Goal: Check status: Check status

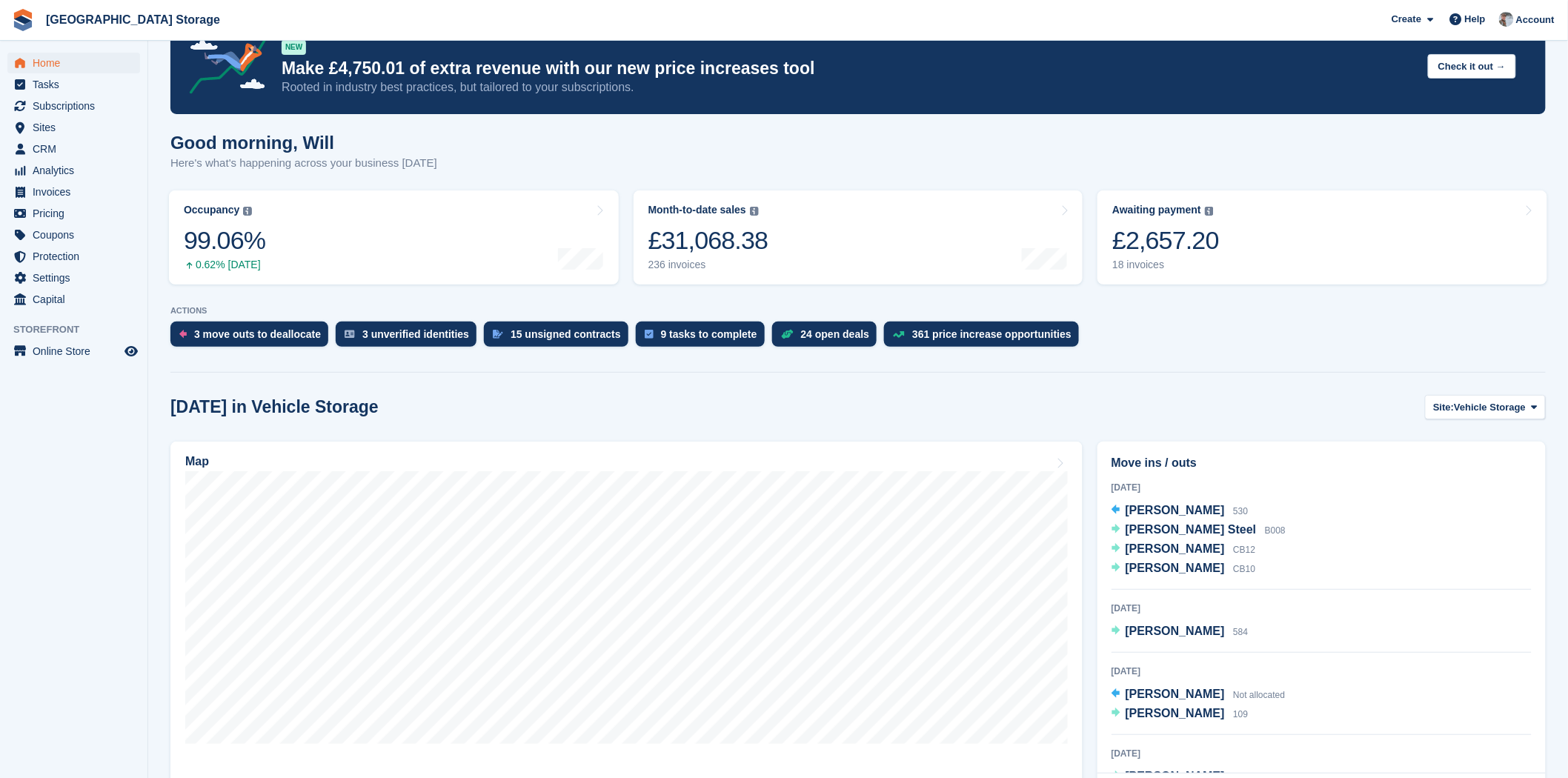
scroll to position [164, 0]
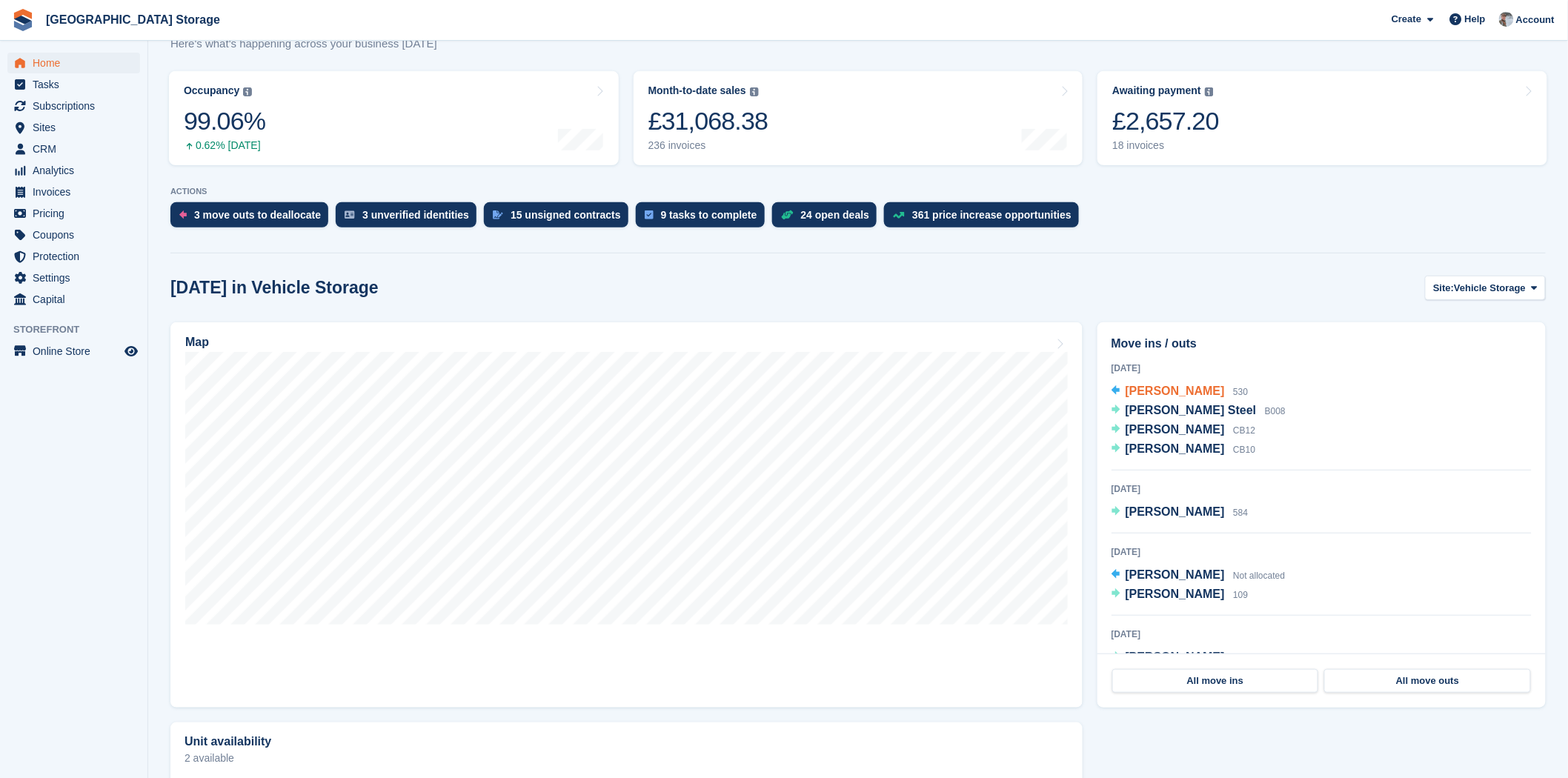
click at [1195, 389] on span "William Howieson" at bounding box center [1175, 391] width 99 height 13
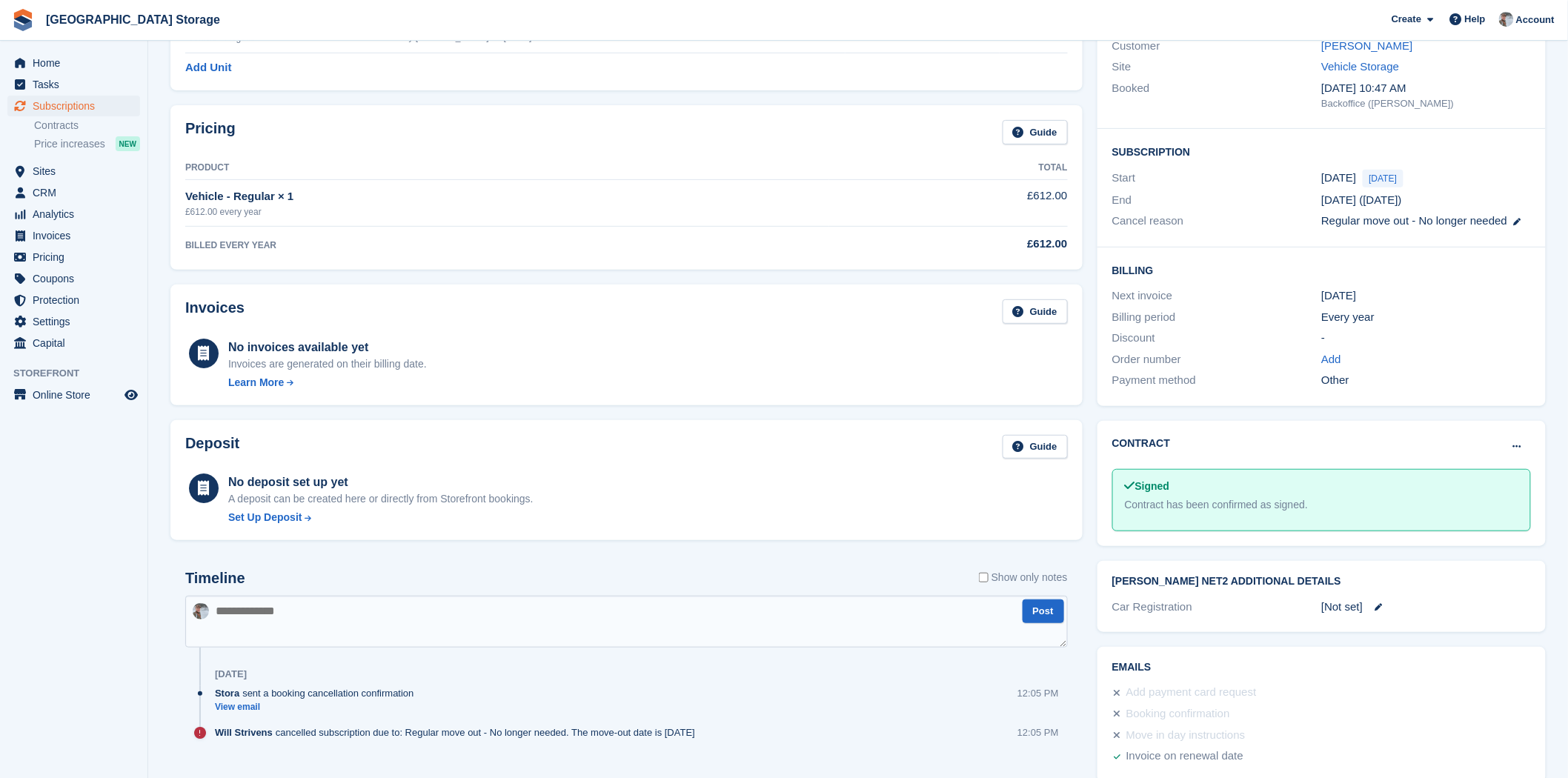
scroll to position [194, 0]
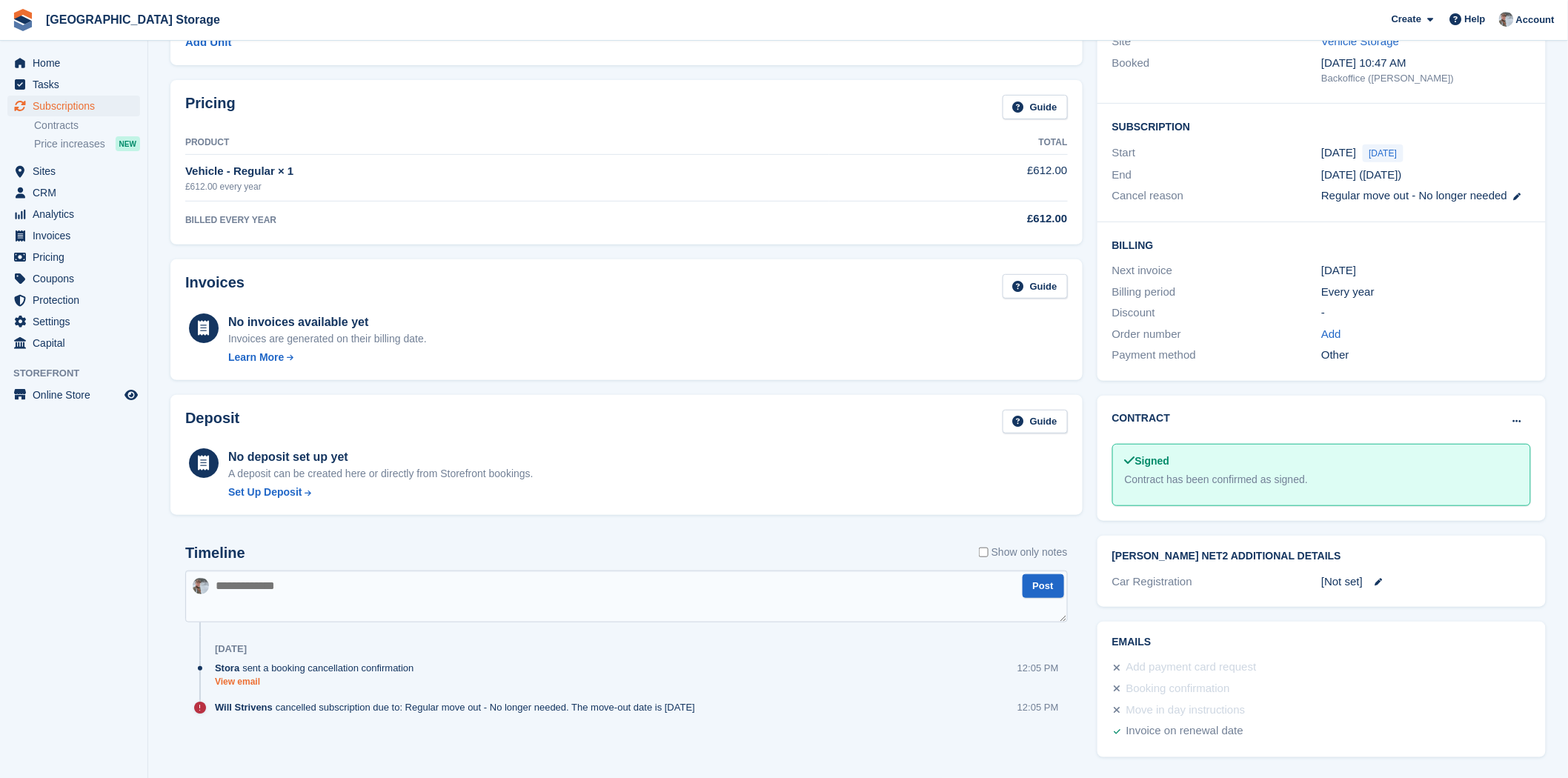
click at [255, 683] on link "View email" at bounding box center [318, 682] width 207 height 13
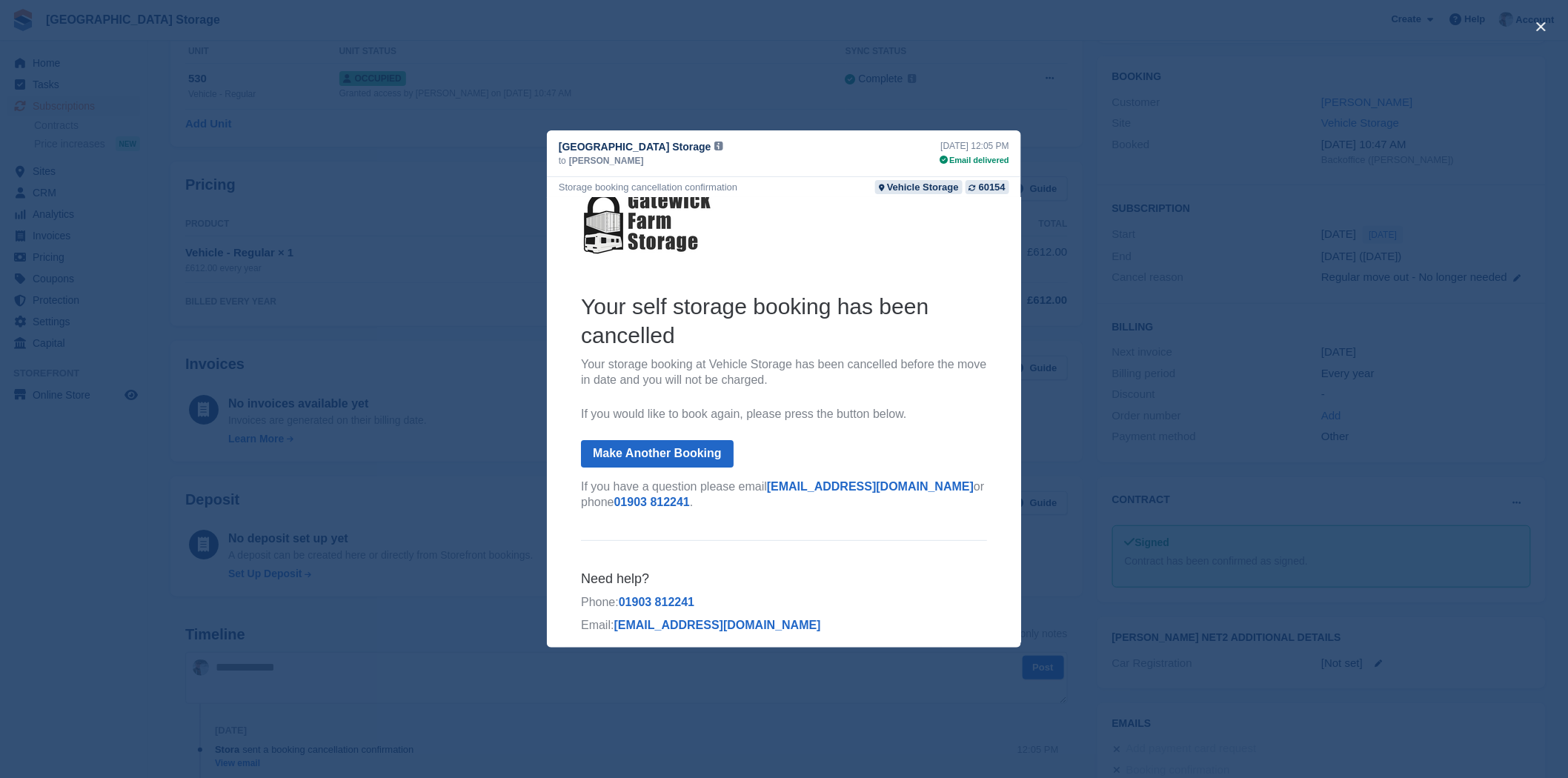
scroll to position [32, 0]
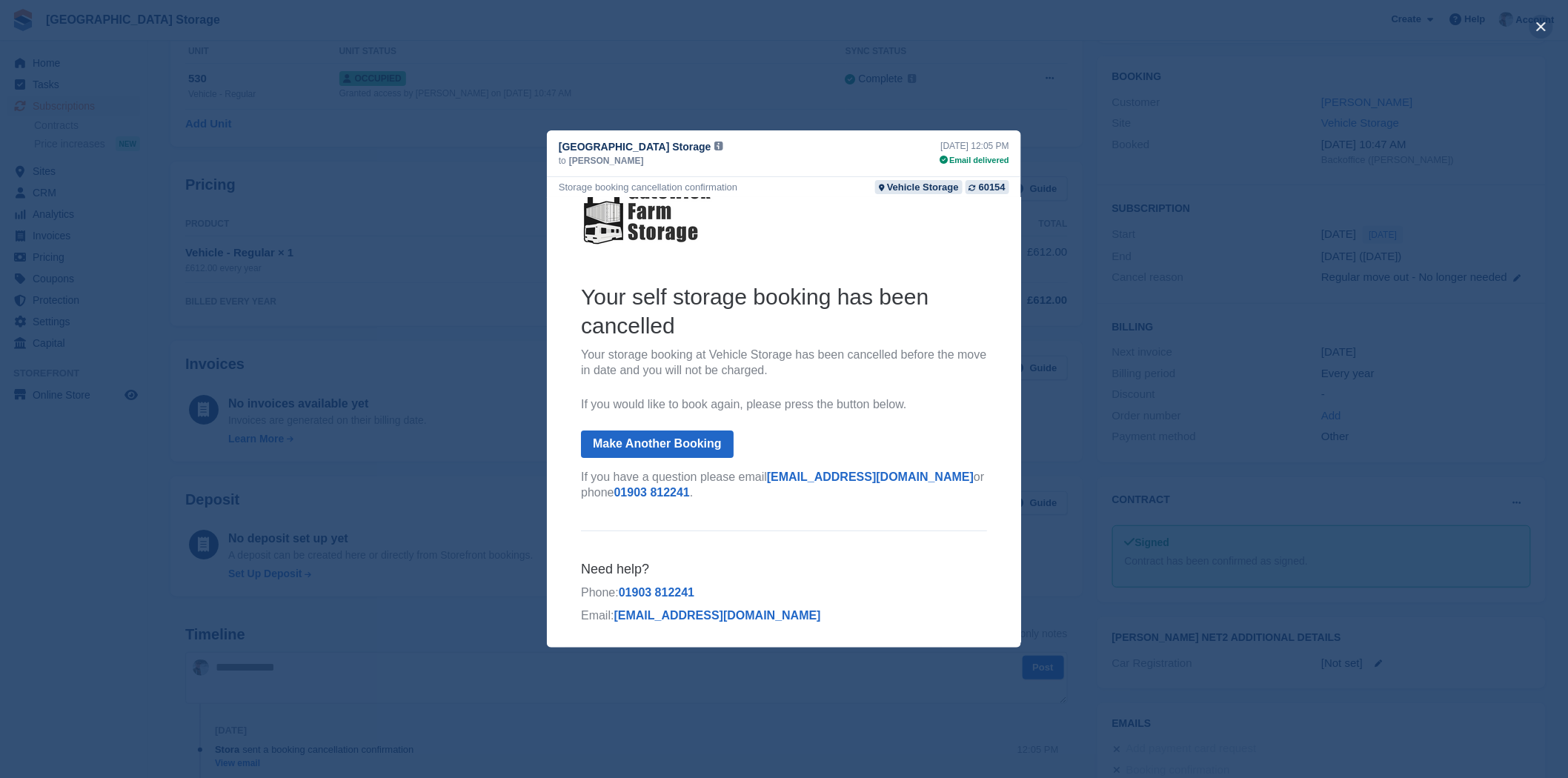
click at [1544, 26] on button "close" at bounding box center [1542, 27] width 24 height 24
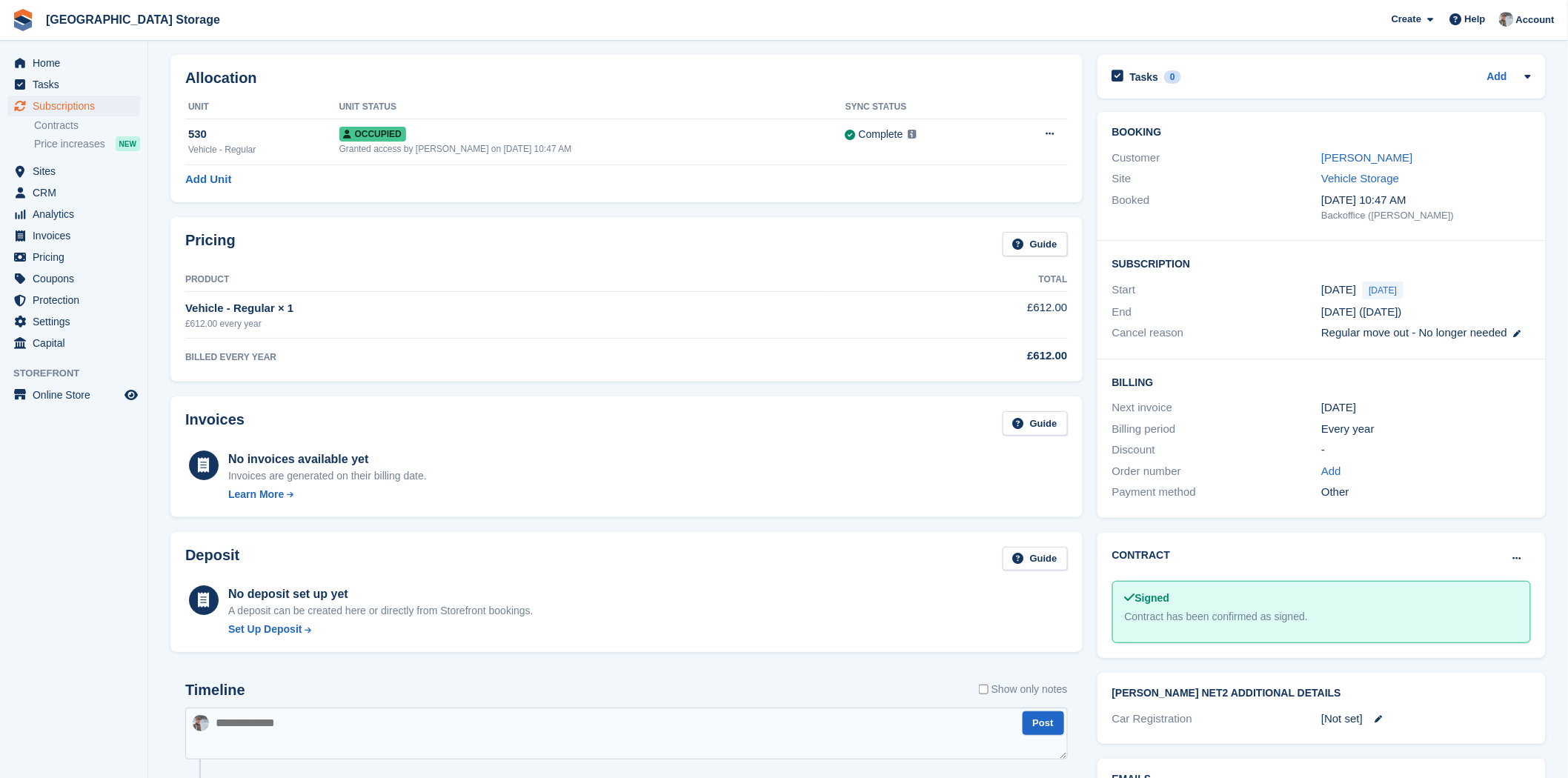
scroll to position [0, 0]
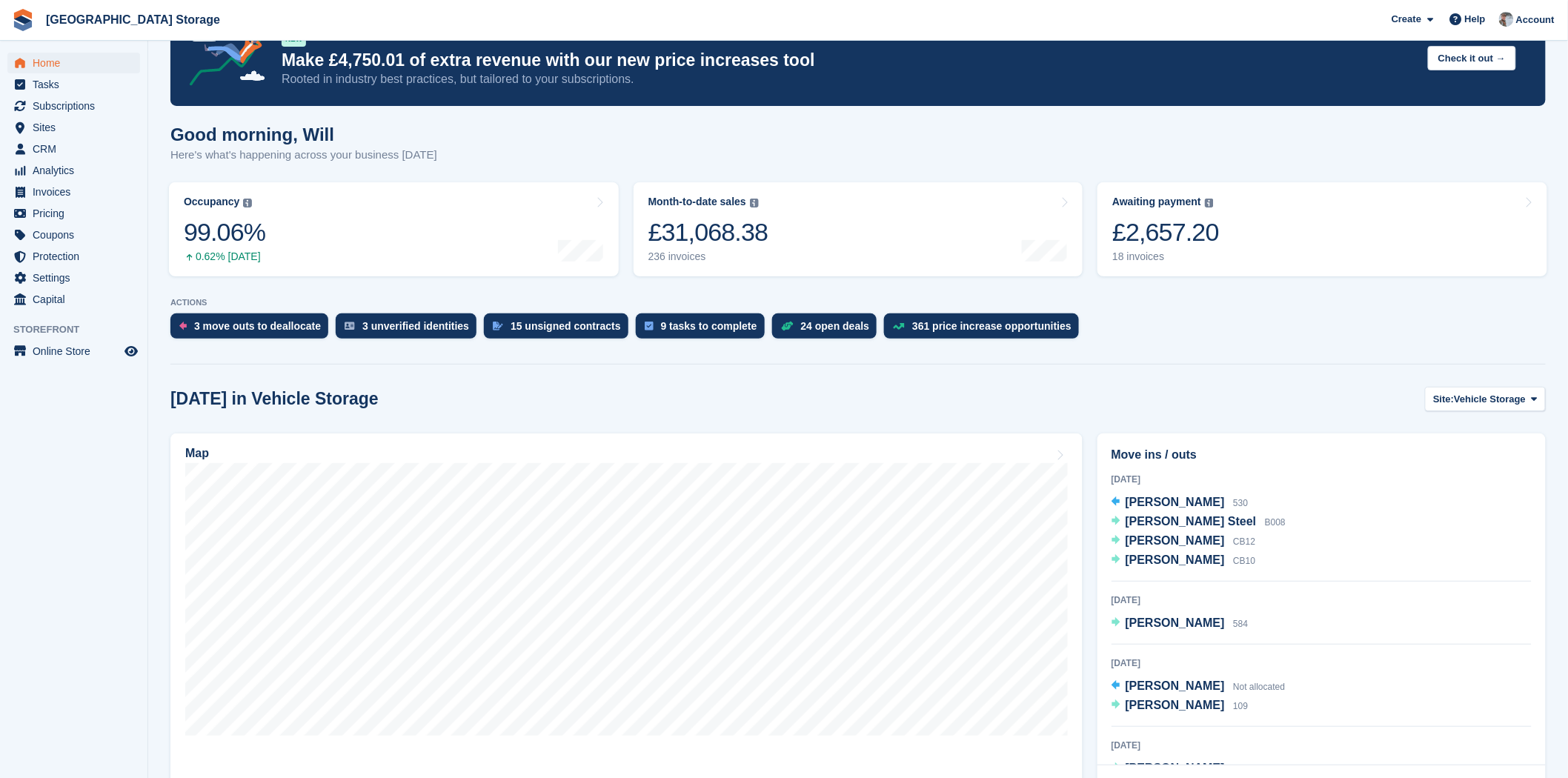
scroll to position [82, 0]
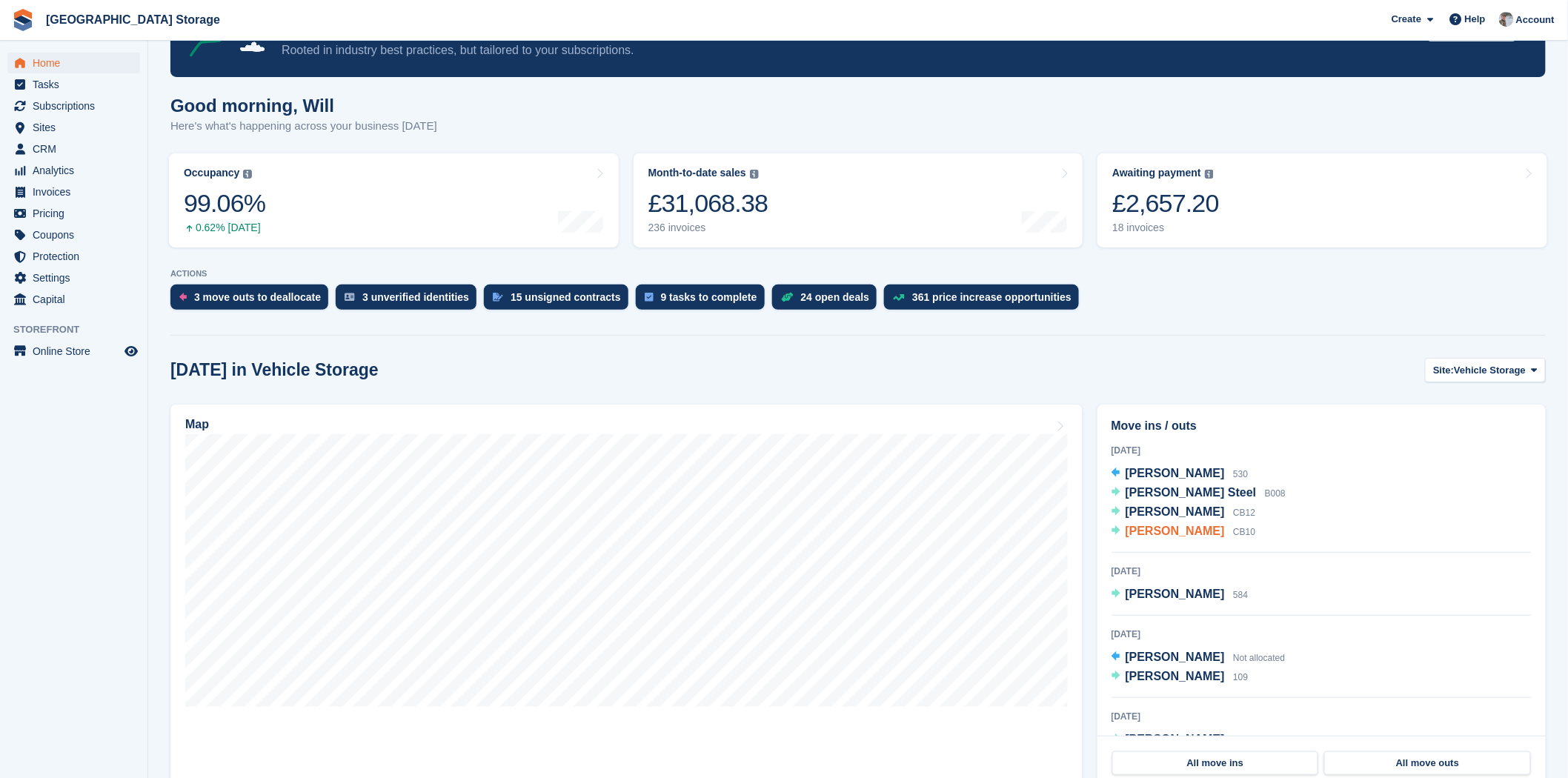
click at [1177, 531] on span "Ritesh Angural" at bounding box center [1175, 531] width 99 height 13
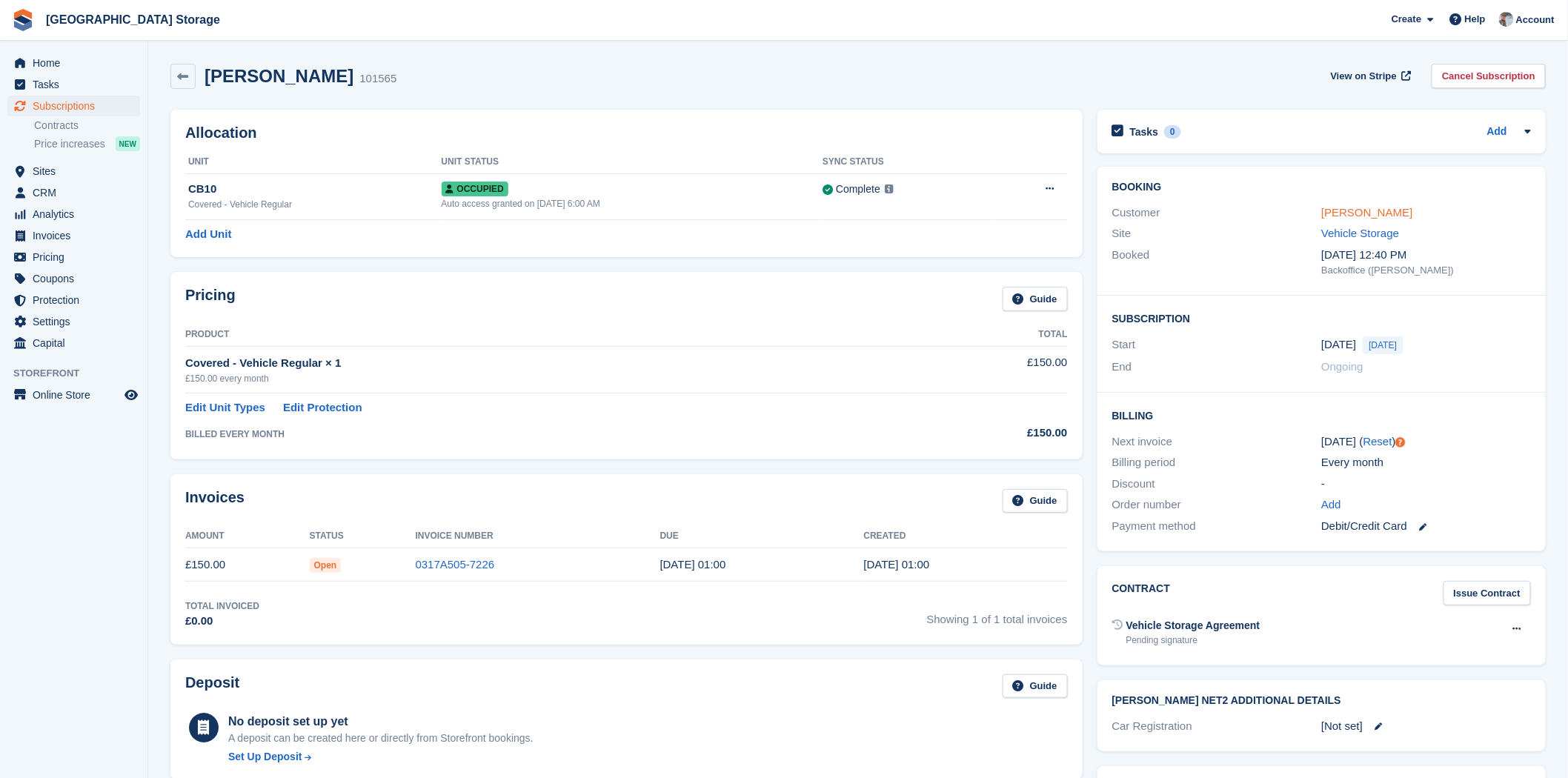
click at [1354, 212] on link "[PERSON_NAME]" at bounding box center [1367, 212] width 91 height 13
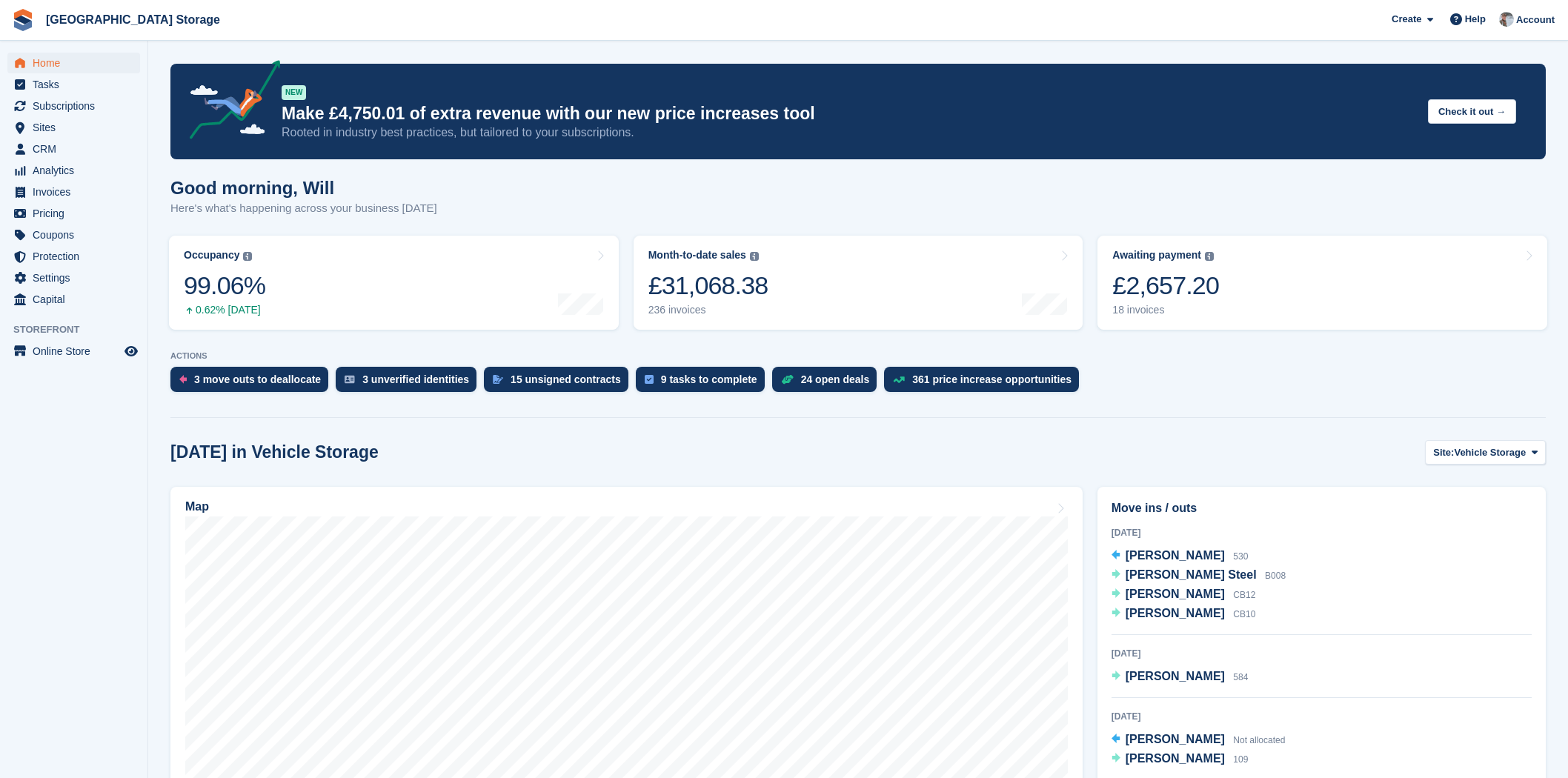
scroll to position [82, 0]
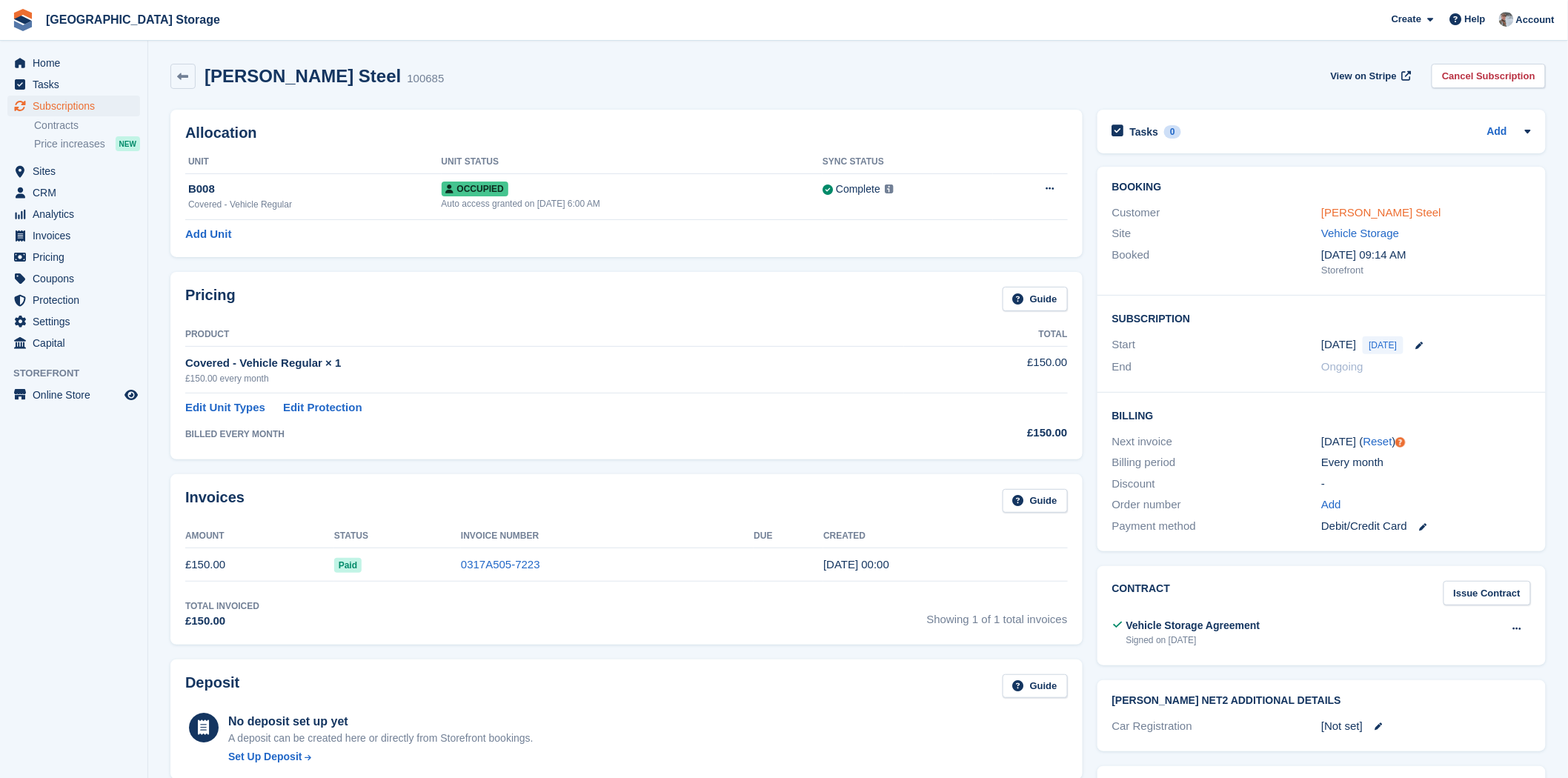
click at [1365, 211] on link "[PERSON_NAME] Steel" at bounding box center [1381, 212] width 120 height 13
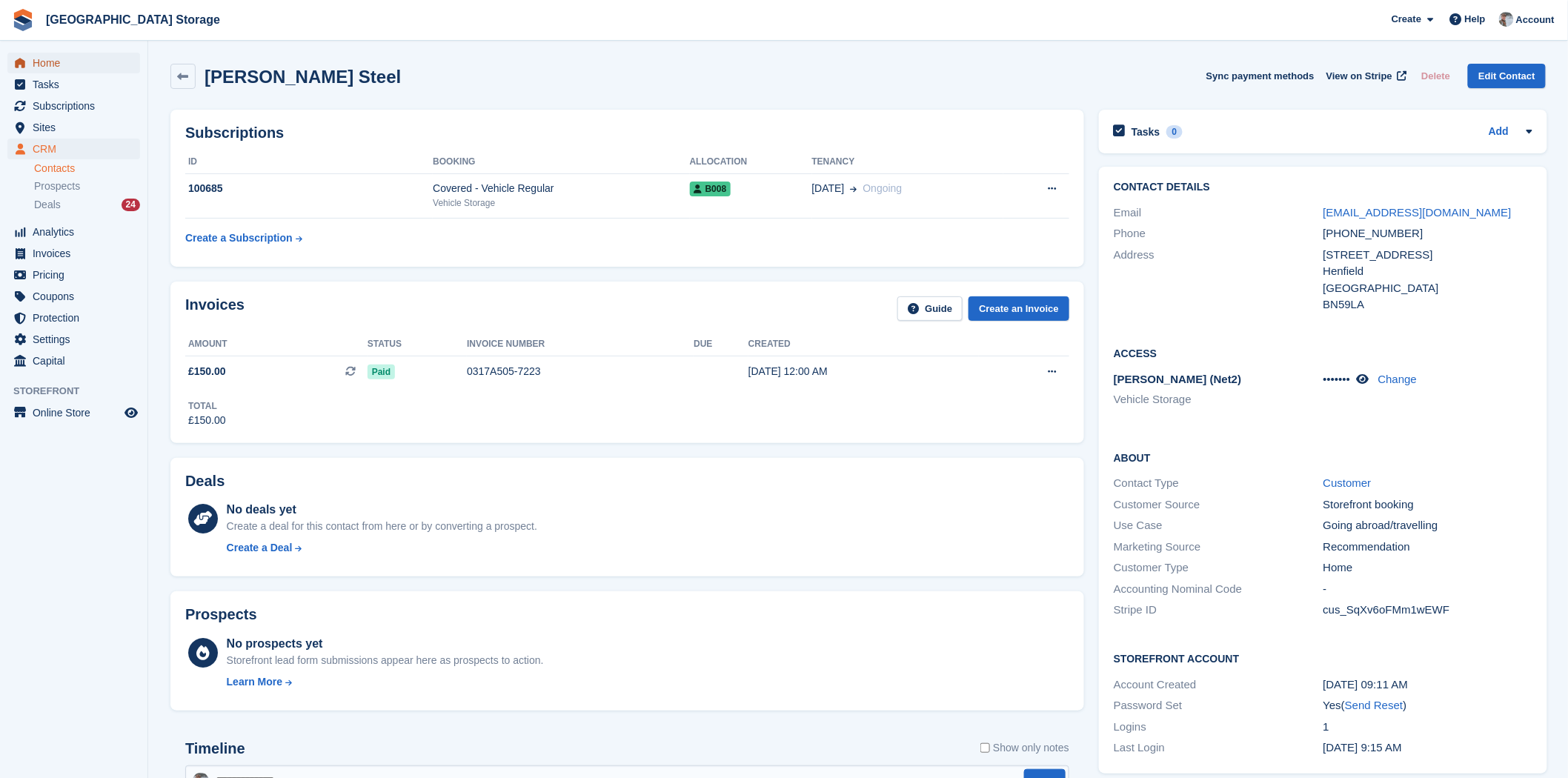
click at [49, 63] on span "Home" at bounding box center [77, 63] width 89 height 21
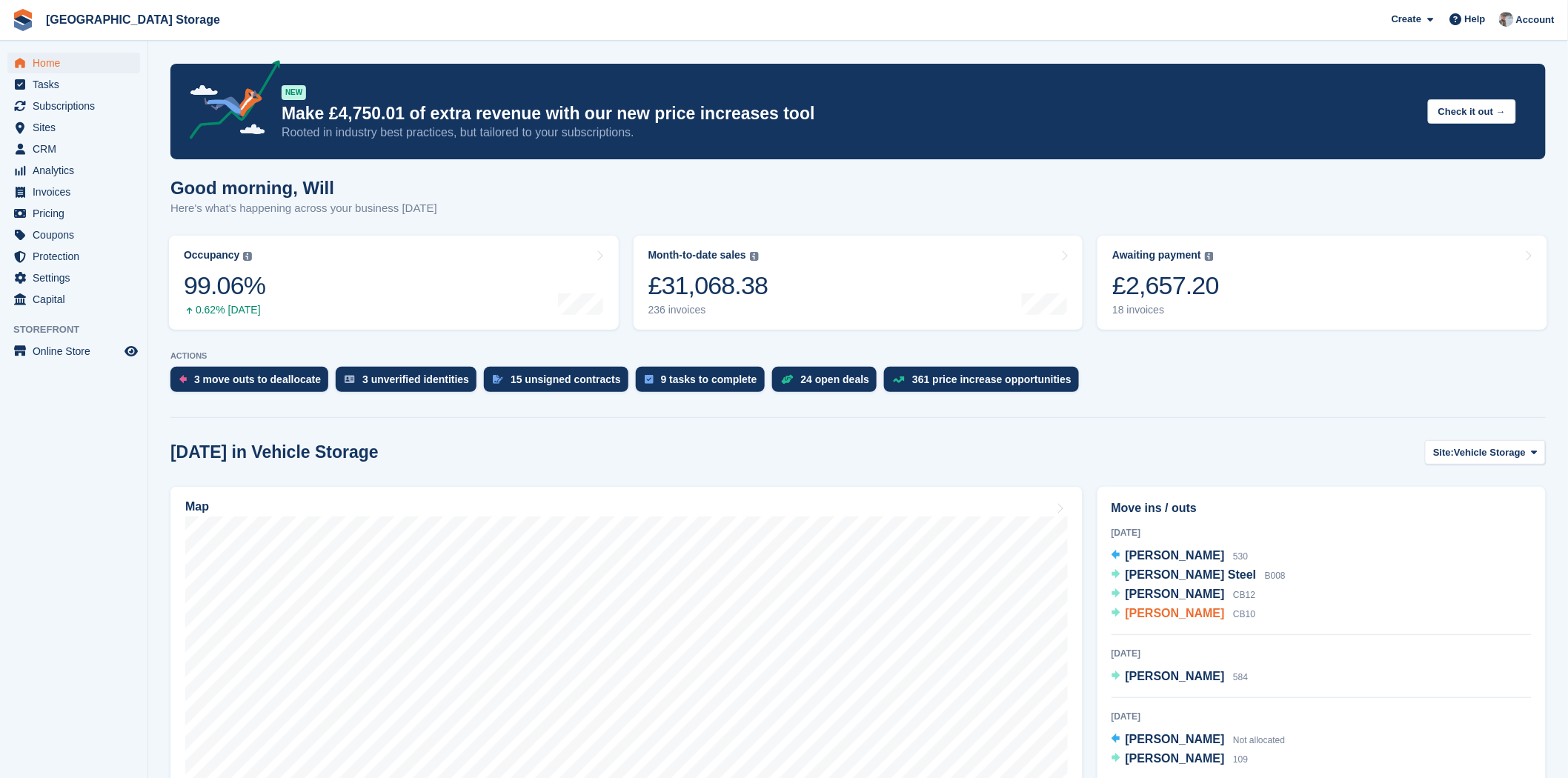
click at [1179, 610] on span "[PERSON_NAME]" at bounding box center [1175, 614] width 99 height 13
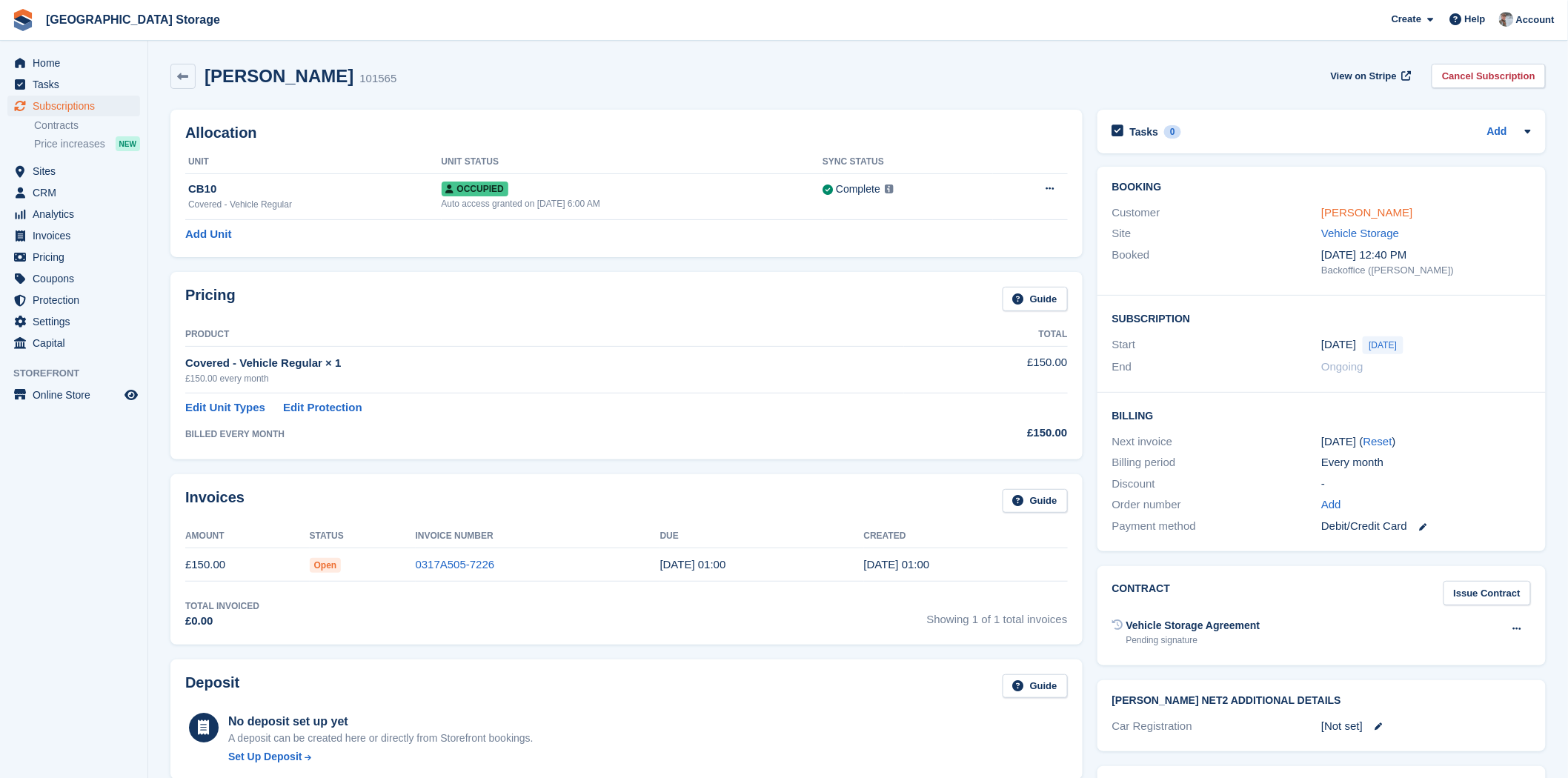
click at [1359, 215] on link "[PERSON_NAME]" at bounding box center [1367, 212] width 91 height 13
